Goal: Task Accomplishment & Management: Complete application form

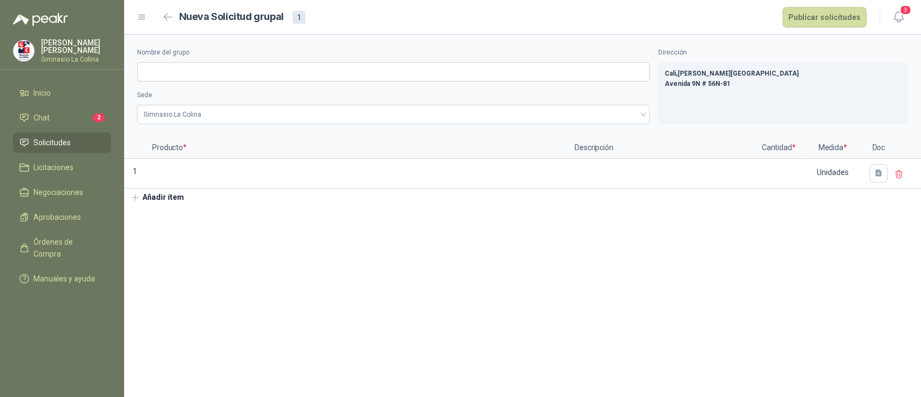
click at [72, 145] on li "Solicitudes" at bounding box center [61, 143] width 85 height 12
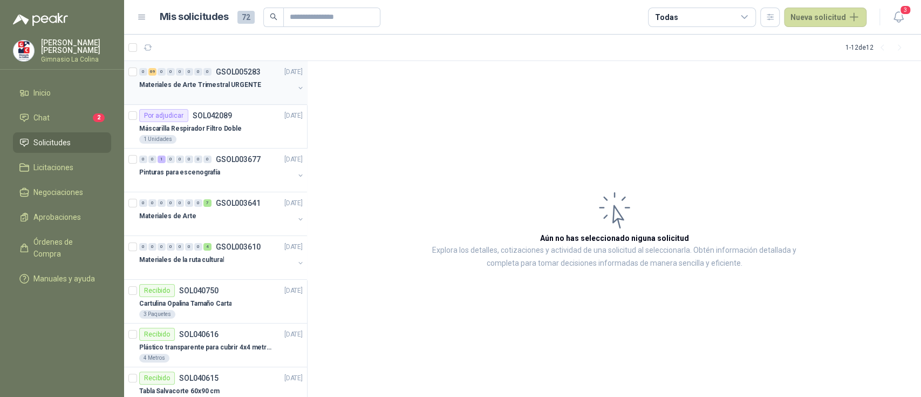
click at [230, 84] on p "Materiales de Arte Trimestral URGENTE" at bounding box center [200, 85] width 122 height 10
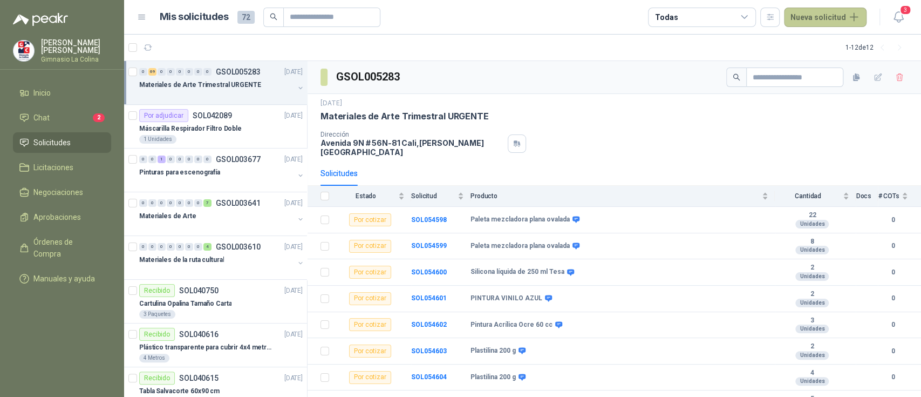
click at [819, 14] on button "Nueva solicitud" at bounding box center [825, 17] width 83 height 19
click at [813, 64] on link "Solicitud grupal" at bounding box center [838, 61] width 92 height 19
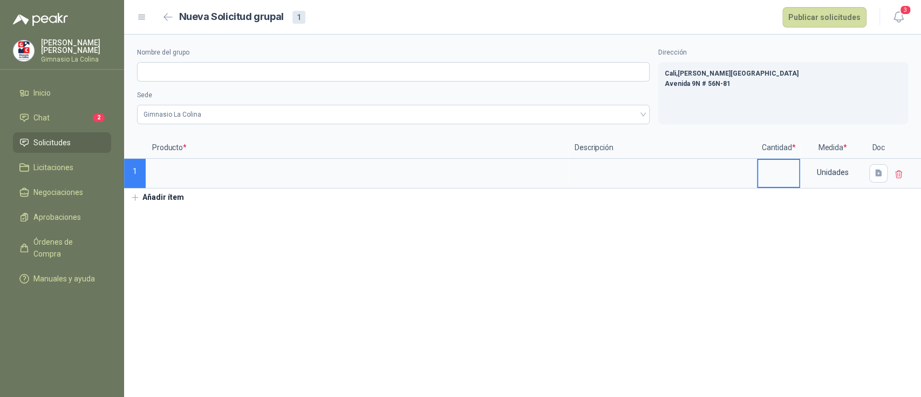
click at [771, 162] on input at bounding box center [778, 170] width 41 height 21
click at [843, 178] on div "Unidades" at bounding box center [833, 172] width 63 height 25
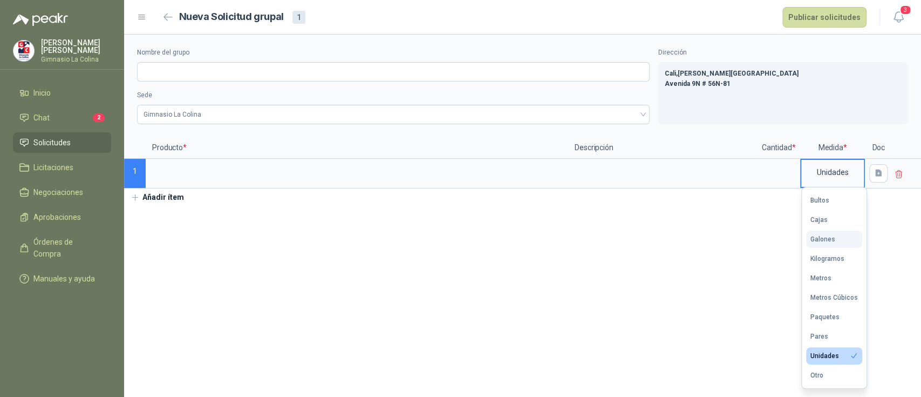
drag, startPoint x: 806, startPoint y: 207, endPoint x: 806, endPoint y: 239, distance: 32.4
click at [806, 239] on ul "Bultos Cajas Galones Kilogramos Metros Metros Cúbicos Paquetes Pares Unidades O…" at bounding box center [834, 287] width 65 height 201
drag, startPoint x: 805, startPoint y: 188, endPoint x: 843, endPoint y: 386, distance: 202.2
click at [843, 386] on ul "Bultos Cajas Galones Kilogramos Metros Metros Cúbicos Paquetes Pares Unidades O…" at bounding box center [834, 287] width 65 height 201
copy ul "Bultos Cajas Galones Kilogramos Metros Metros Cúbicos Paquetes Pares Unidades O…"
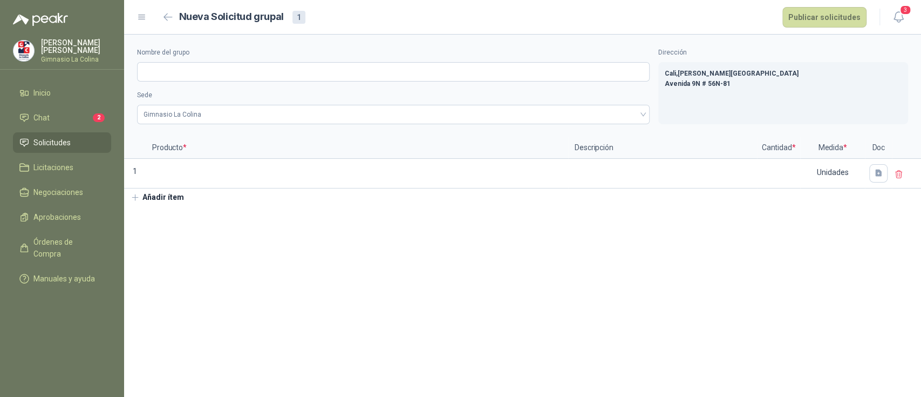
click at [520, 350] on section "Nombre del grupo Sede Gimnasio [GEOGRAPHIC_DATA] Dirección Cali , [PERSON_NAME]…" at bounding box center [522, 216] width 797 height 362
click at [48, 145] on span "Solicitudes" at bounding box center [51, 143] width 37 height 12
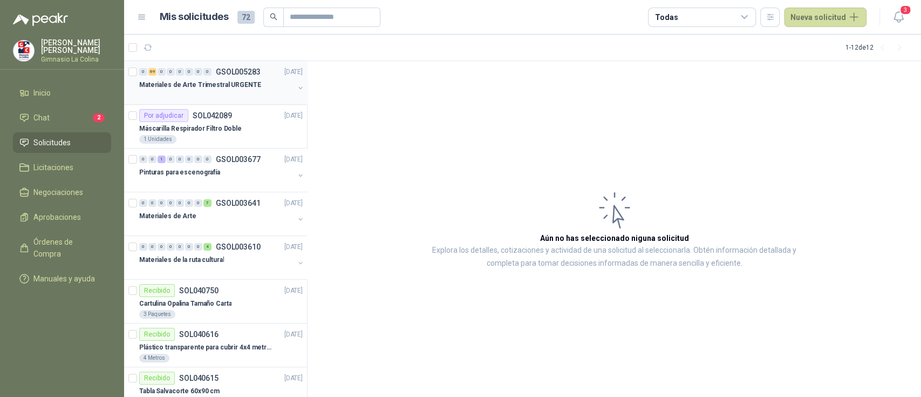
click at [221, 85] on p "Materiales de Arte Trimestral URGENTE" at bounding box center [200, 85] width 122 height 10
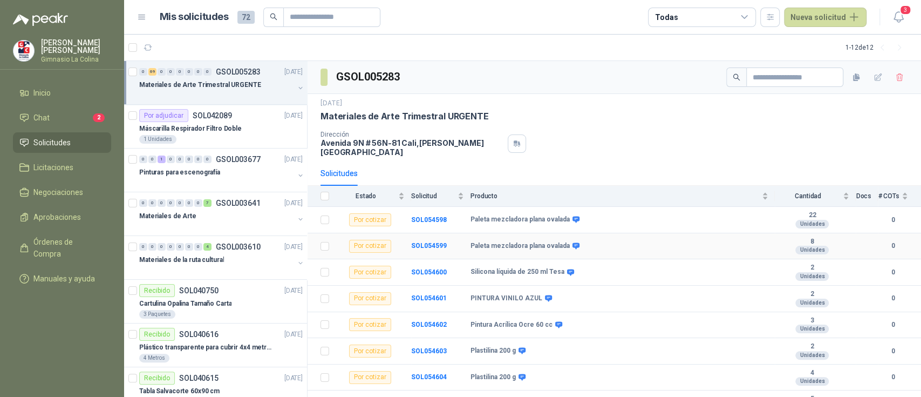
scroll to position [29, 0]
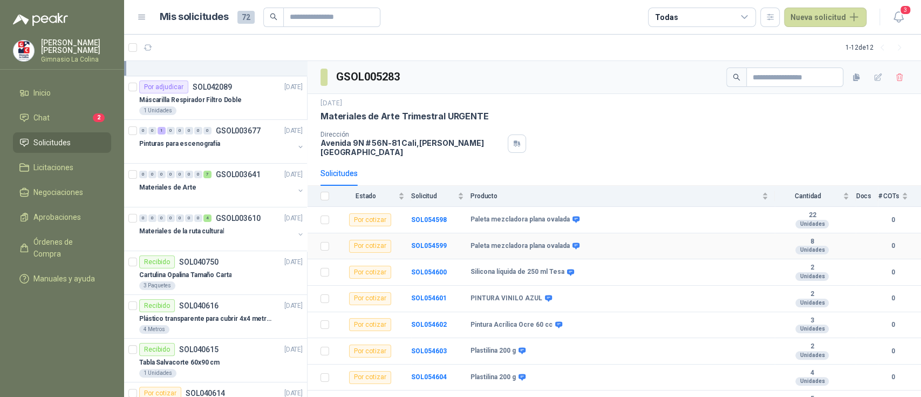
click at [626, 233] on td "Paleta mezcladora plana ovalada" at bounding box center [623, 246] width 304 height 26
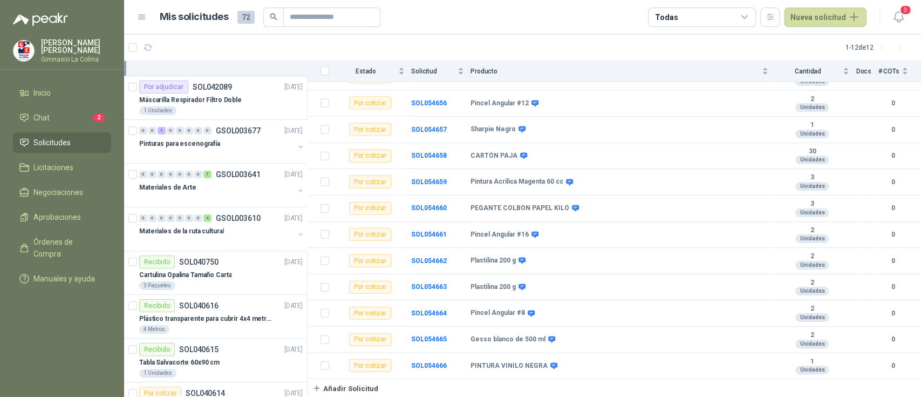
scroll to position [1646, 0]
click at [812, 12] on button "Nueva solicitud" at bounding box center [825, 17] width 83 height 19
click at [825, 63] on link "Solicitud grupal" at bounding box center [838, 61] width 92 height 19
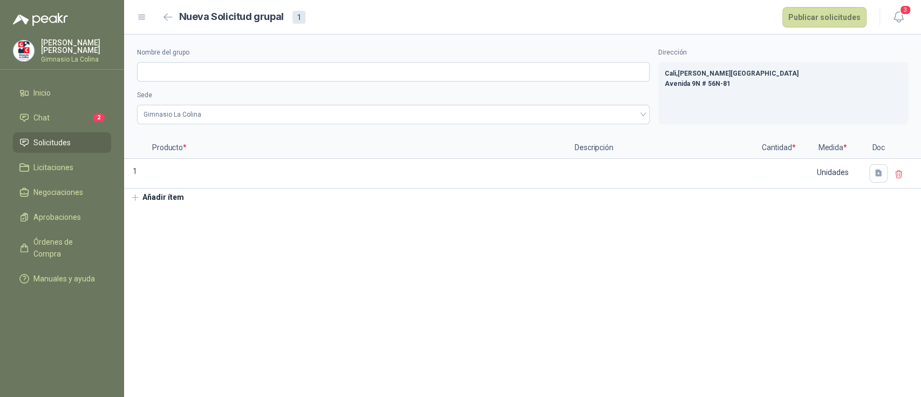
click at [149, 195] on button "Añadir ítem" at bounding box center [157, 197] width 66 height 18
click at [154, 231] on button "Añadir ítem" at bounding box center [157, 227] width 66 height 18
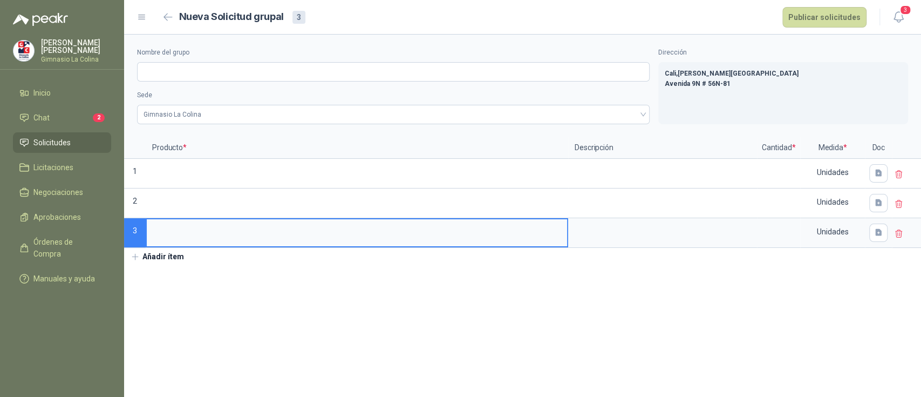
click at [154, 254] on button "Añadir ítem" at bounding box center [157, 257] width 66 height 18
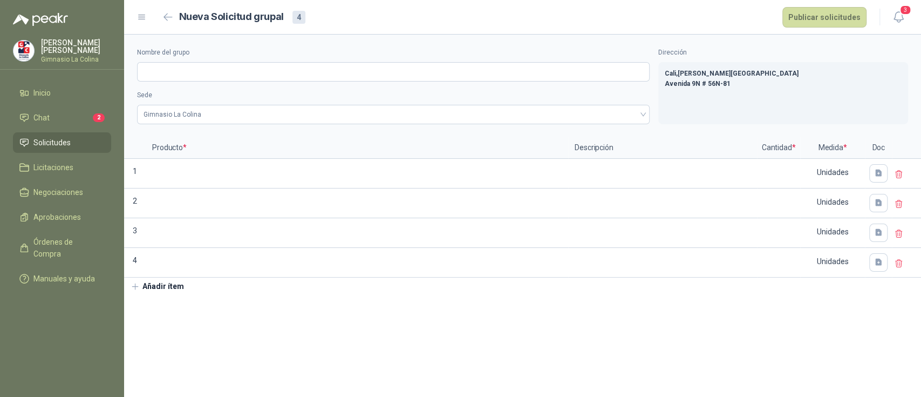
click at [151, 287] on button "Añadir ítem" at bounding box center [157, 286] width 66 height 18
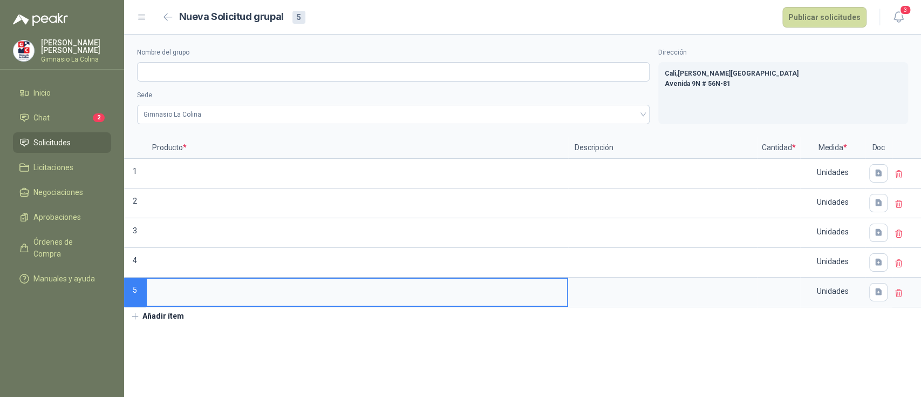
click at [150, 313] on button "Añadir ítem" at bounding box center [157, 316] width 66 height 18
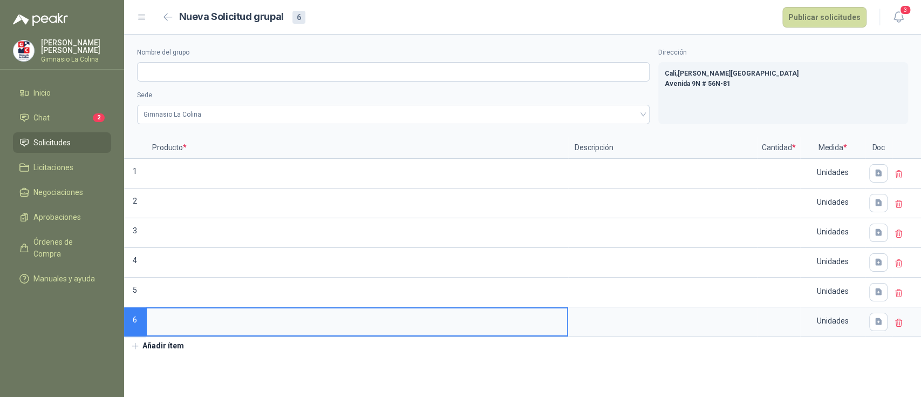
click at [147, 345] on button "Añadir ítem" at bounding box center [157, 346] width 66 height 18
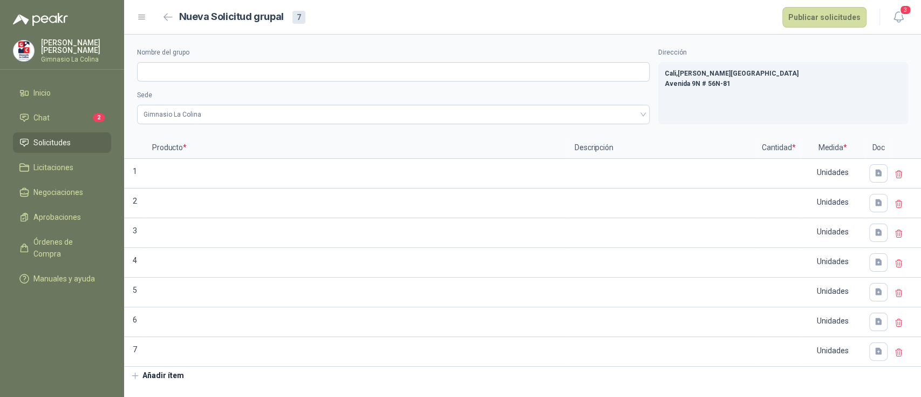
click at [151, 371] on button "Añadir ítem" at bounding box center [157, 375] width 66 height 18
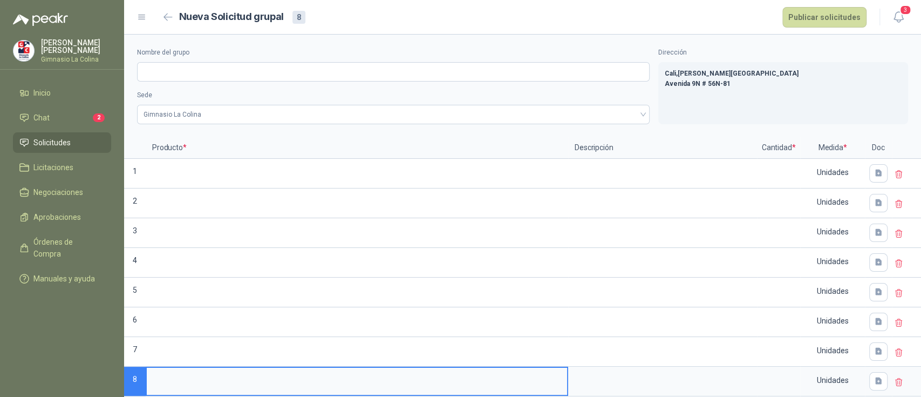
scroll to position [16, 0]
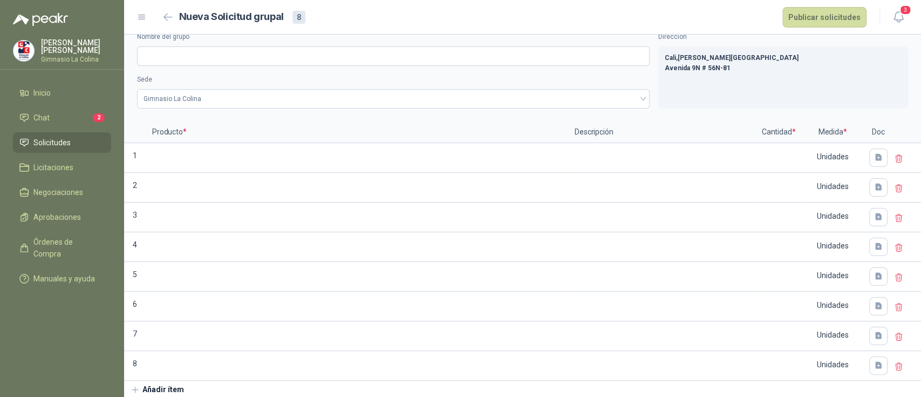
click at [153, 389] on button "Añadir ítem" at bounding box center [157, 390] width 66 height 18
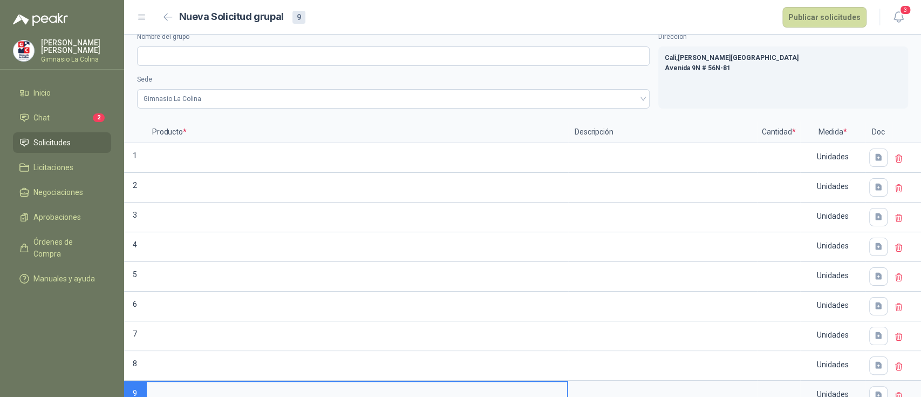
scroll to position [21, 0]
